Goal: Task Accomplishment & Management: Use online tool/utility

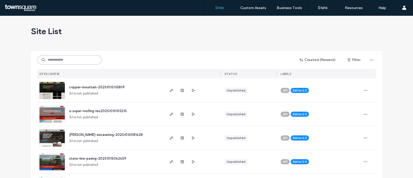
click at [82, 59] on input at bounding box center [69, 59] width 65 height 9
paste input "**********"
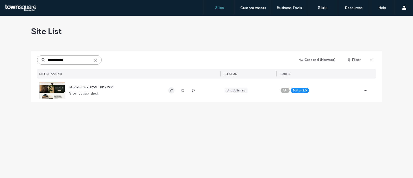
type input "**********"
click at [170, 91] on use "button" at bounding box center [171, 90] width 3 height 3
